Goal: Task Accomplishment & Management: Use online tool/utility

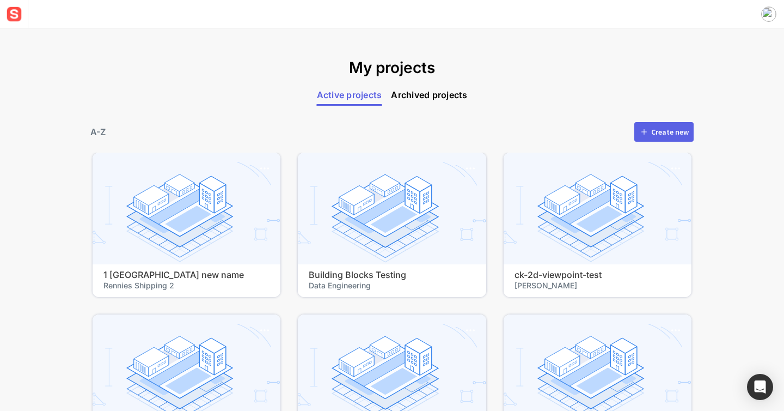
scroll to position [217, 0]
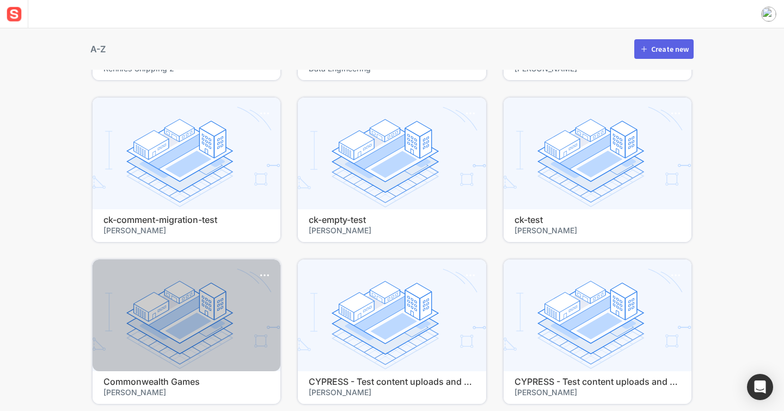
click at [244, 335] on div at bounding box center [187, 315] width 188 height 112
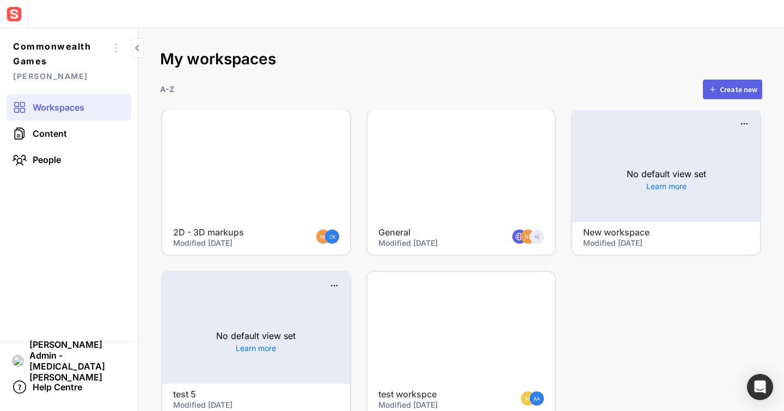
click at [428, 216] on div at bounding box center [462, 166] width 188 height 112
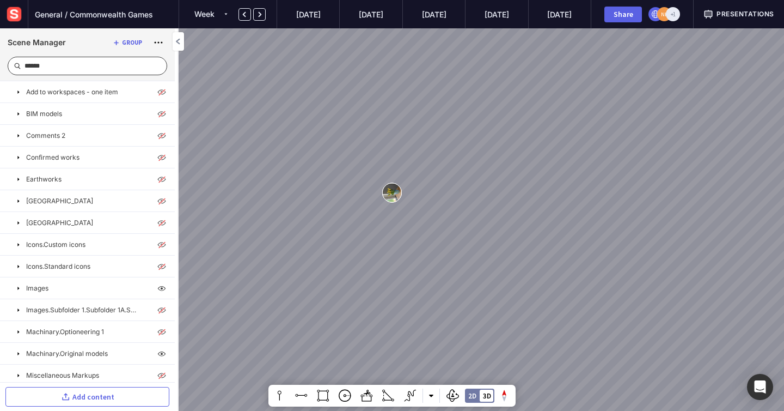
click at [99, 66] on input at bounding box center [91, 65] width 133 height 17
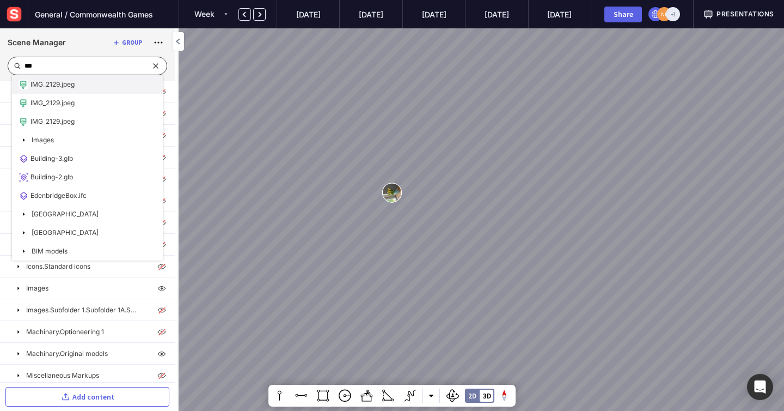
type input "***"
click at [86, 82] on mapp-scene-content-node "IMG_2129.jpeg" at bounding box center [87, 84] width 151 height 19
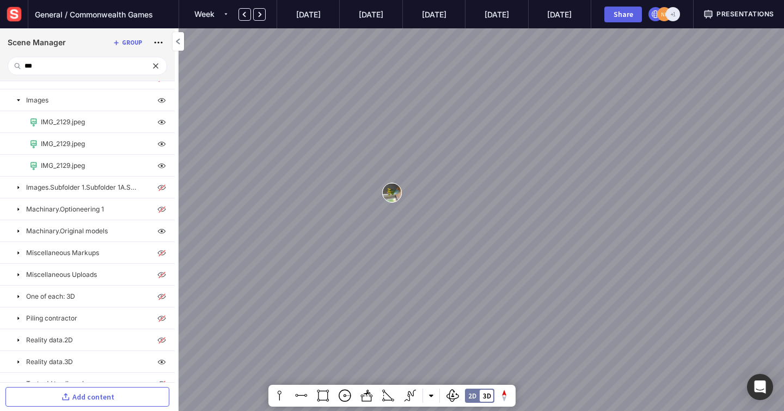
scroll to position [218, 0]
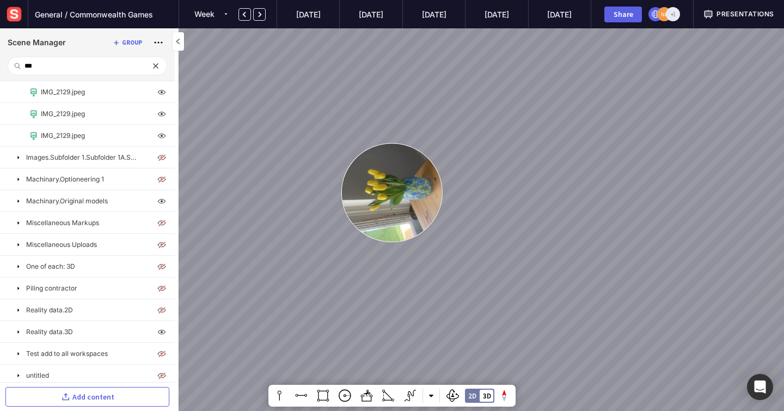
click at [400, 194] on img at bounding box center [392, 192] width 100 height 98
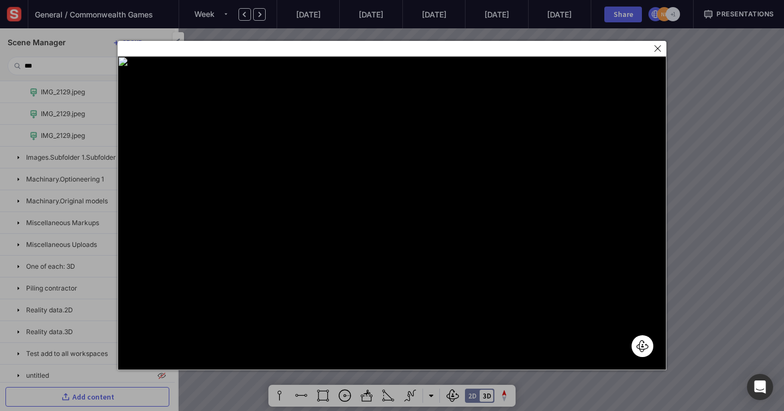
click at [657, 48] on img at bounding box center [658, 48] width 9 height 9
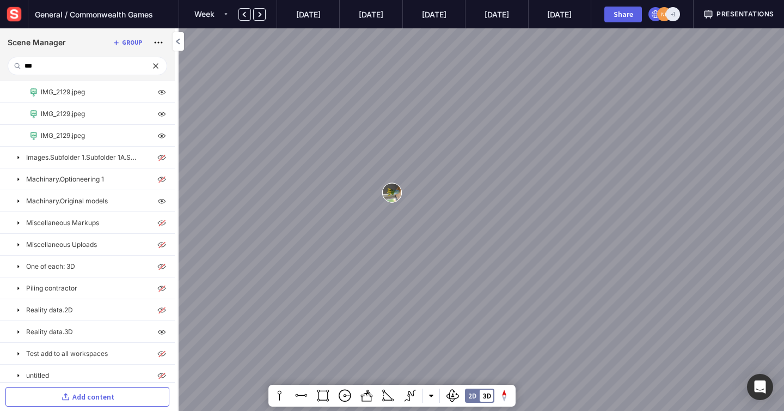
click at [17, 13] on img at bounding box center [14, 14] width 20 height 20
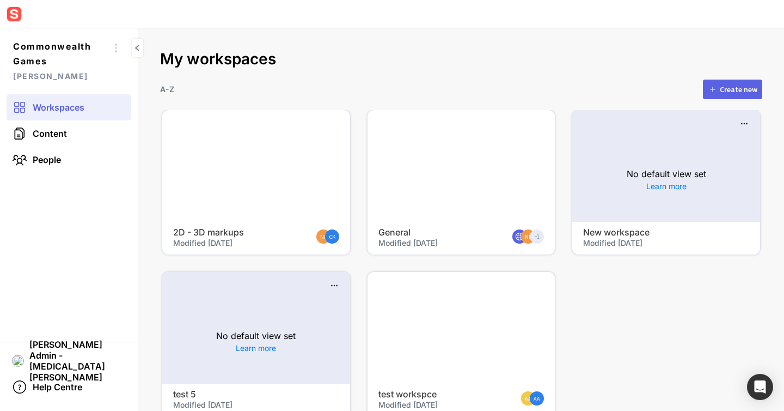
click at [15, 10] on img at bounding box center [14, 14] width 20 height 20
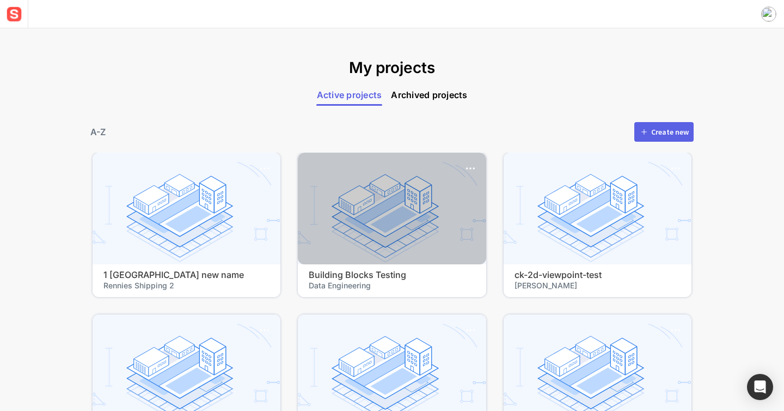
click at [376, 263] on div at bounding box center [392, 209] width 188 height 112
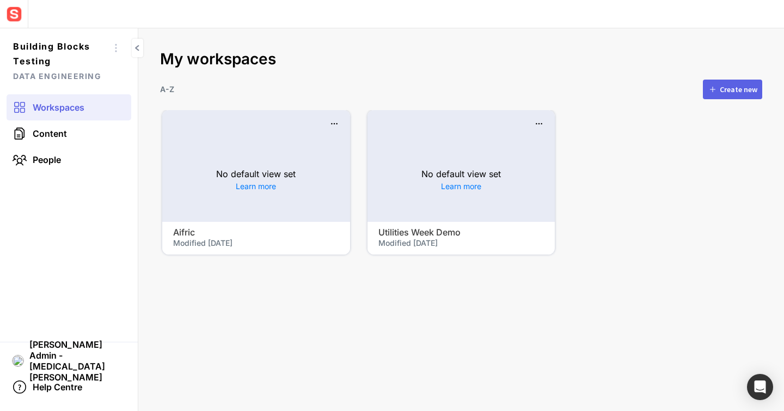
click at [440, 203] on div "No default view set Learn more" at bounding box center [462, 179] width 188 height 84
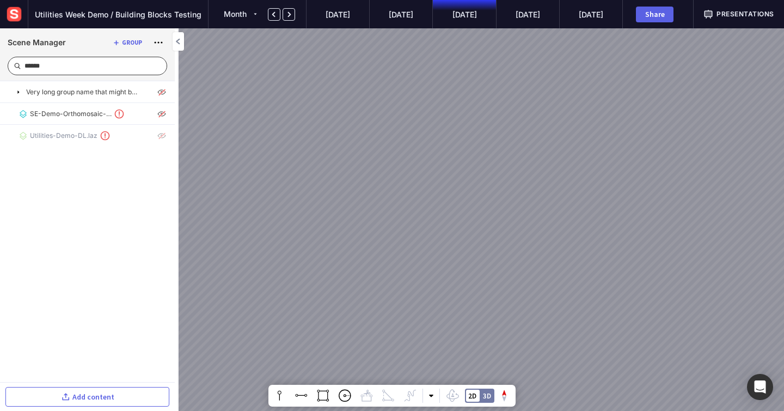
click at [100, 65] on input at bounding box center [91, 65] width 133 height 17
type input "***"
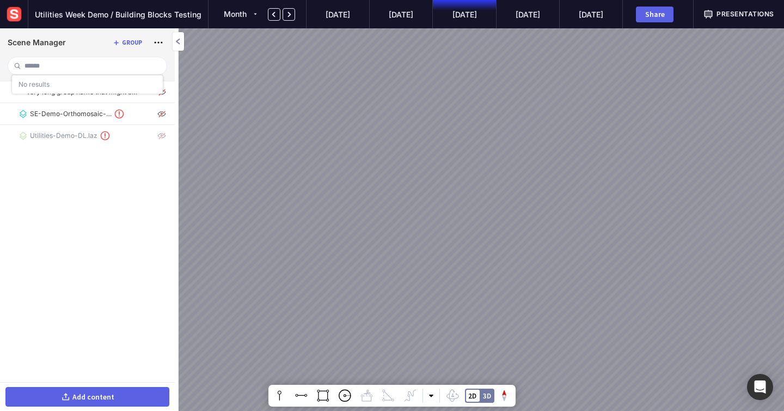
click at [115, 403] on button "Add content" at bounding box center [87, 397] width 164 height 20
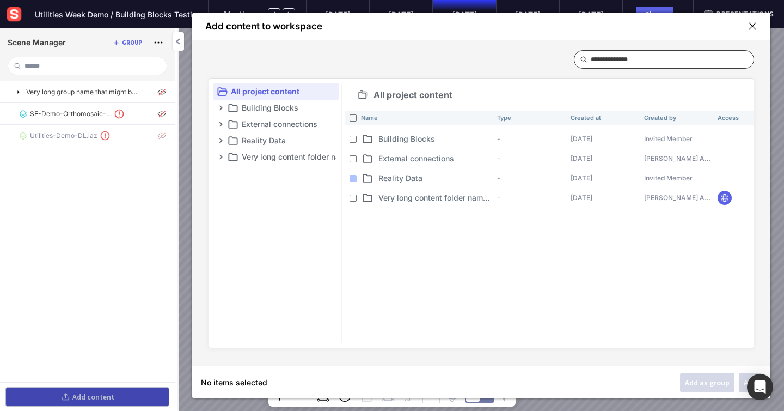
click at [613, 51] on input at bounding box center [668, 59] width 154 height 17
type input "***"
type input "*****"
click at [246, 111] on p "Building Blocks" at bounding box center [289, 107] width 95 height 13
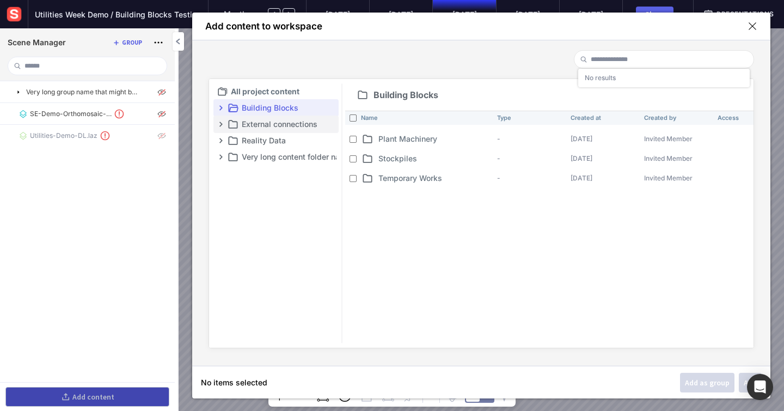
click at [251, 125] on p "External connections" at bounding box center [289, 124] width 95 height 13
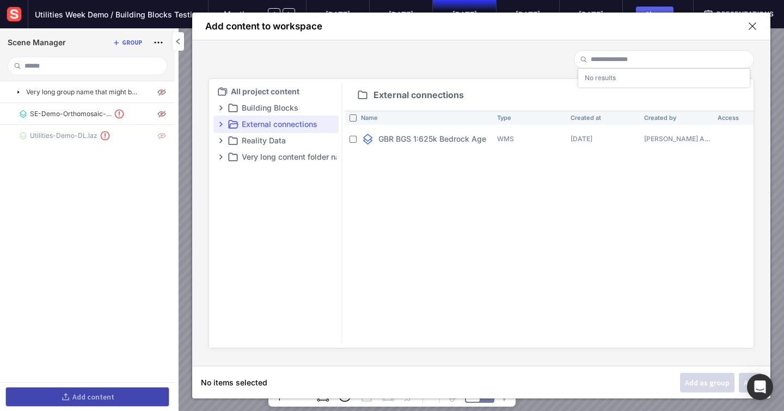
click at [441, 143] on p "GBR BGS 1:625k Bedrock Age" at bounding box center [433, 138] width 108 height 11
